Goal: Task Accomplishment & Management: Use online tool/utility

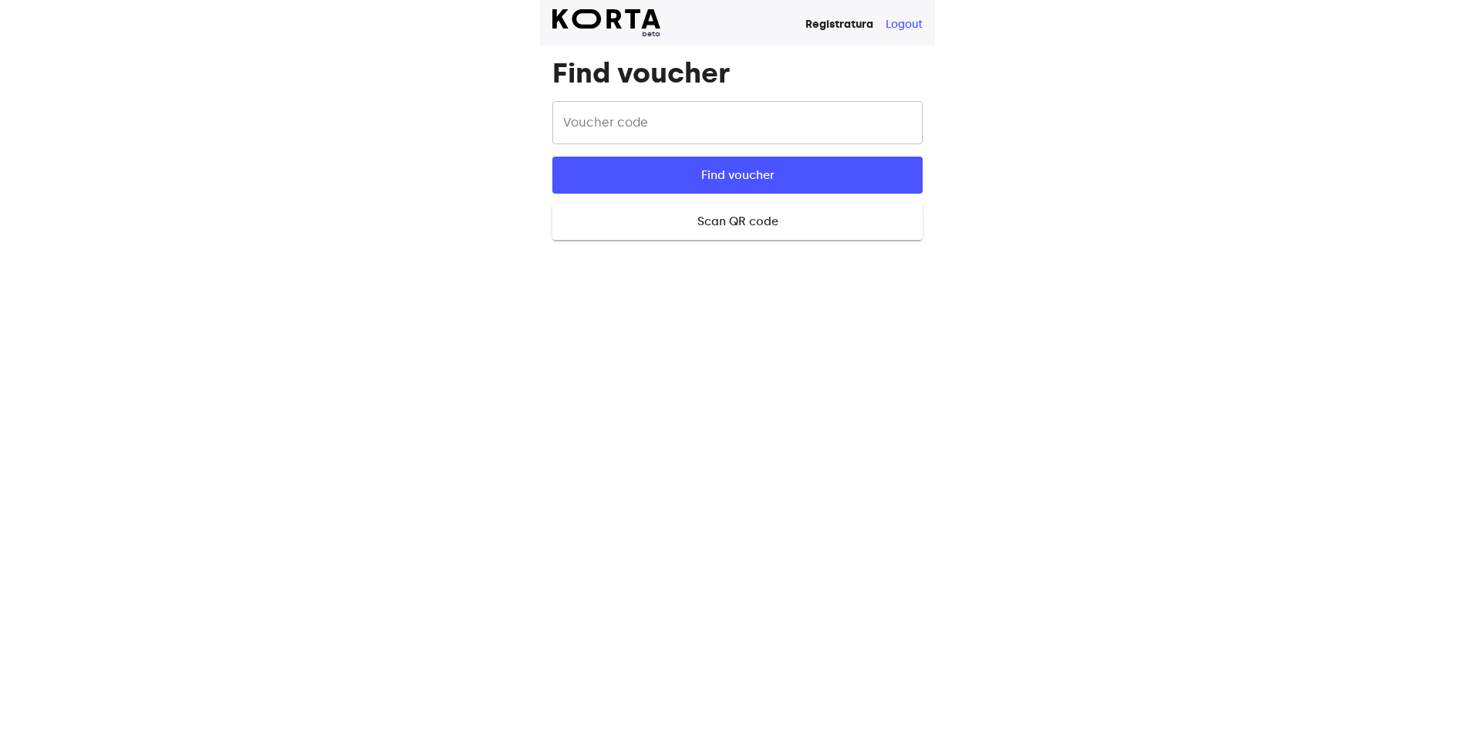
click at [723, 127] on input "text" at bounding box center [737, 122] width 370 height 43
type input "zxRok"
click at [552, 157] on button "Find voucher" at bounding box center [737, 175] width 370 height 37
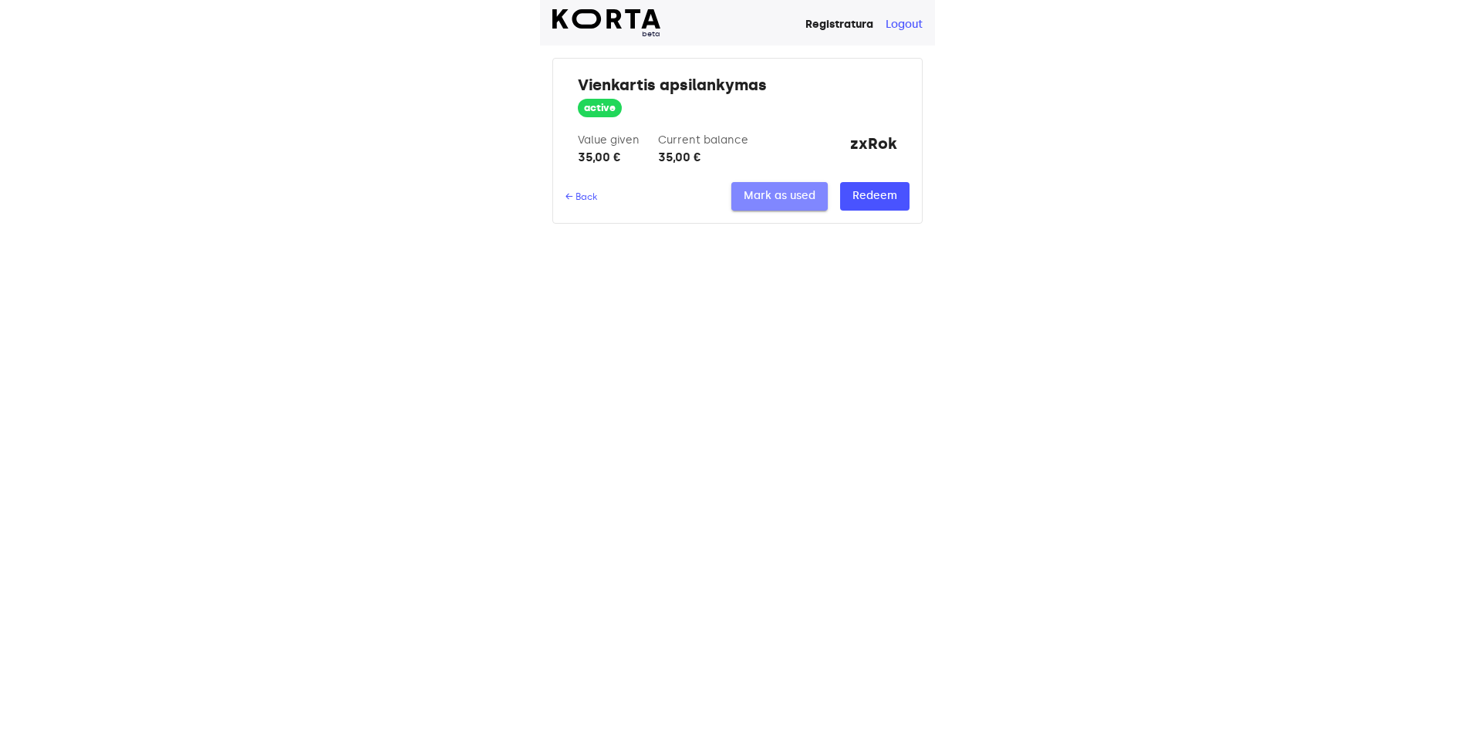
click at [802, 202] on span "Mark as used" at bounding box center [780, 196] width 72 height 19
